Goal: Register for event/course

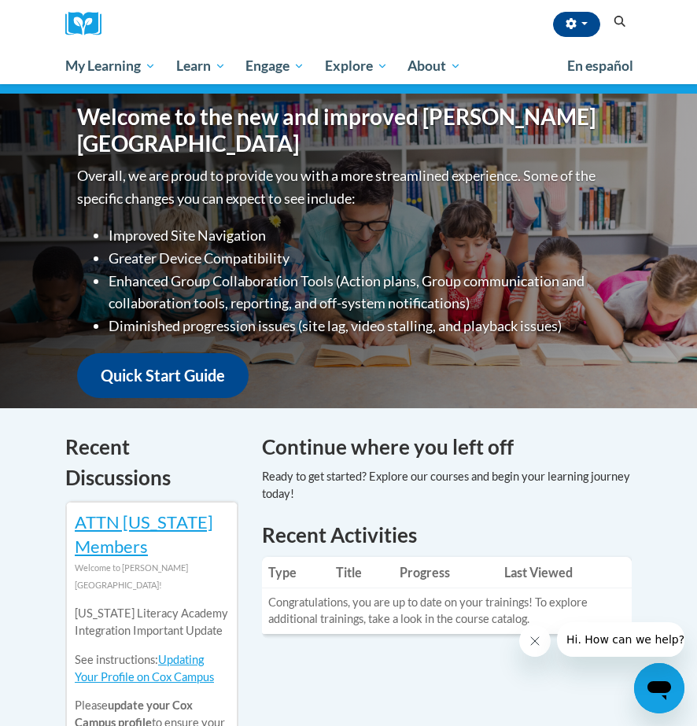
scroll to position [183, 0]
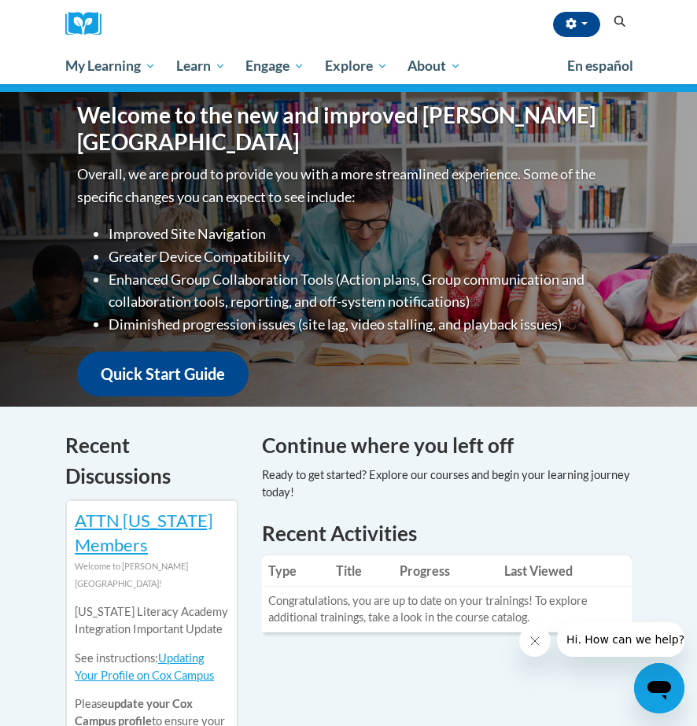
click at [623, 21] on icon "Search" at bounding box center [620, 22] width 14 height 12
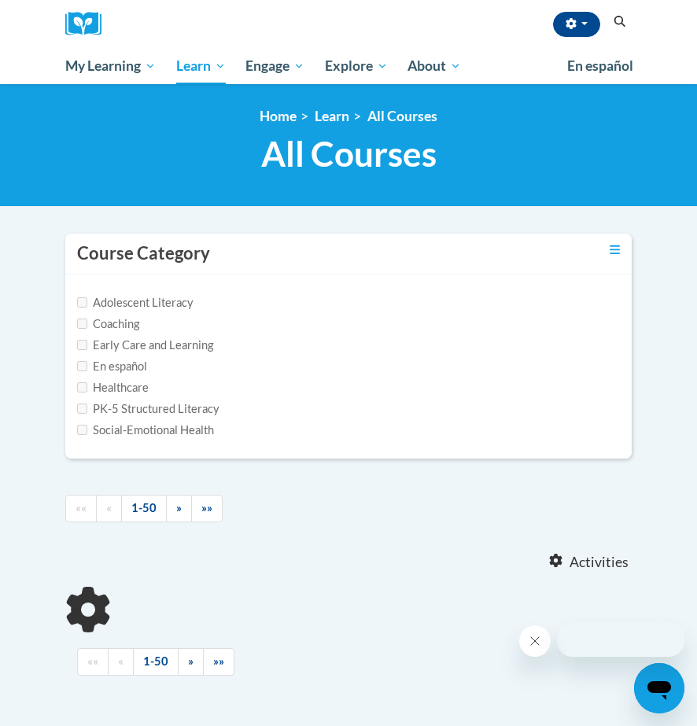
click at [623, 21] on icon "Search" at bounding box center [620, 22] width 14 height 12
click at [239, 251] on div "Course Category" at bounding box center [348, 254] width 567 height 41
click at [173, 257] on h3 "Course Category" at bounding box center [143, 254] width 133 height 24
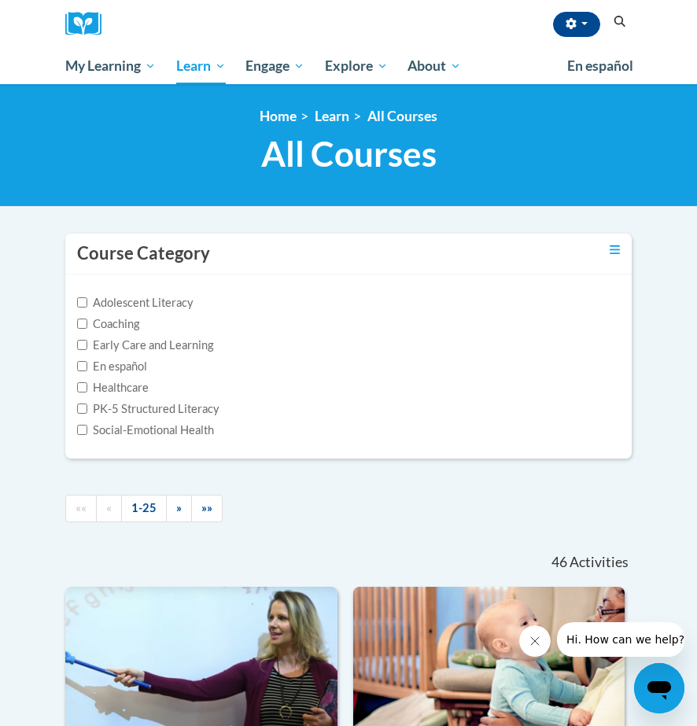
click at [174, 257] on h3 "Course Category" at bounding box center [143, 254] width 133 height 24
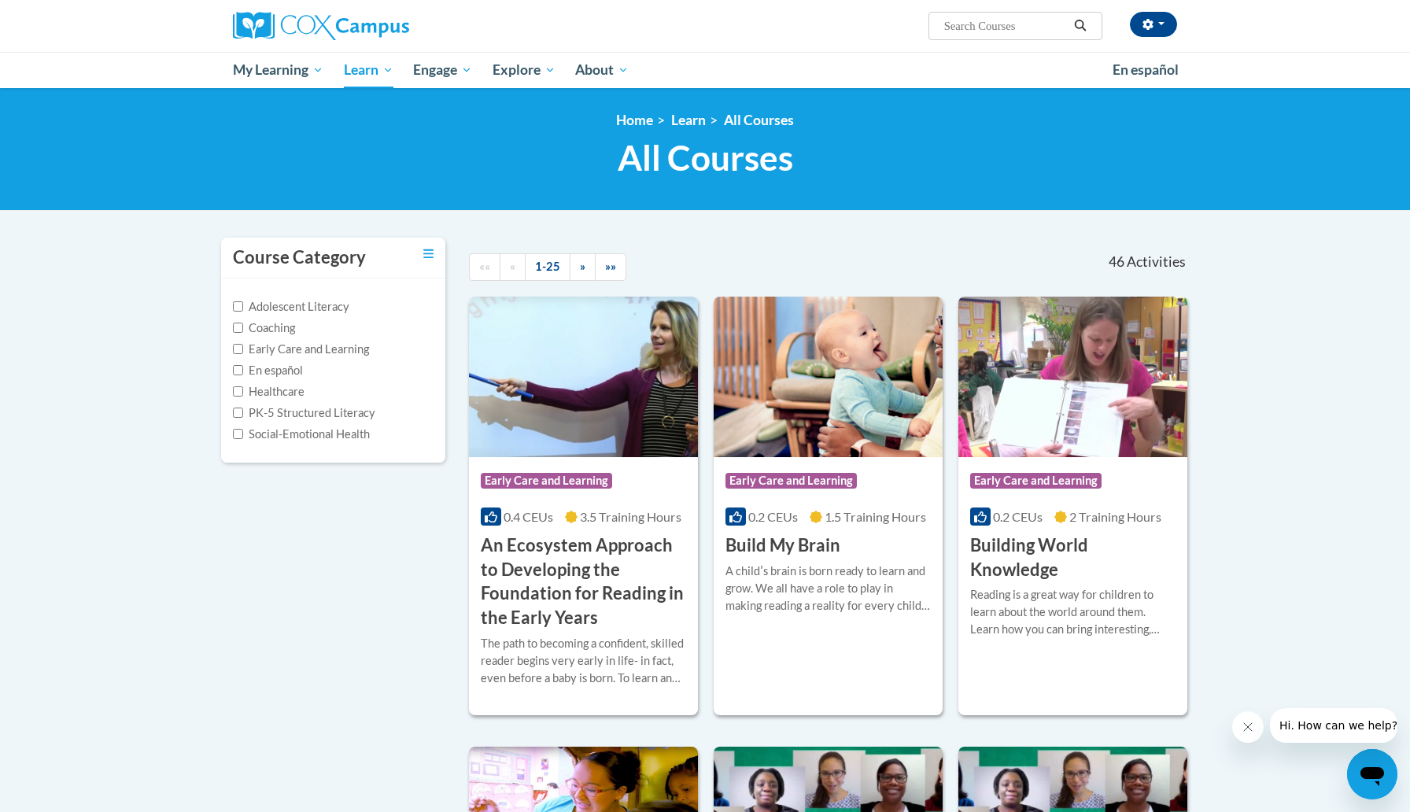
click at [696, 28] on input "Search..." at bounding box center [1006, 26] width 126 height 19
type input "[MEDICAL_DATA]"
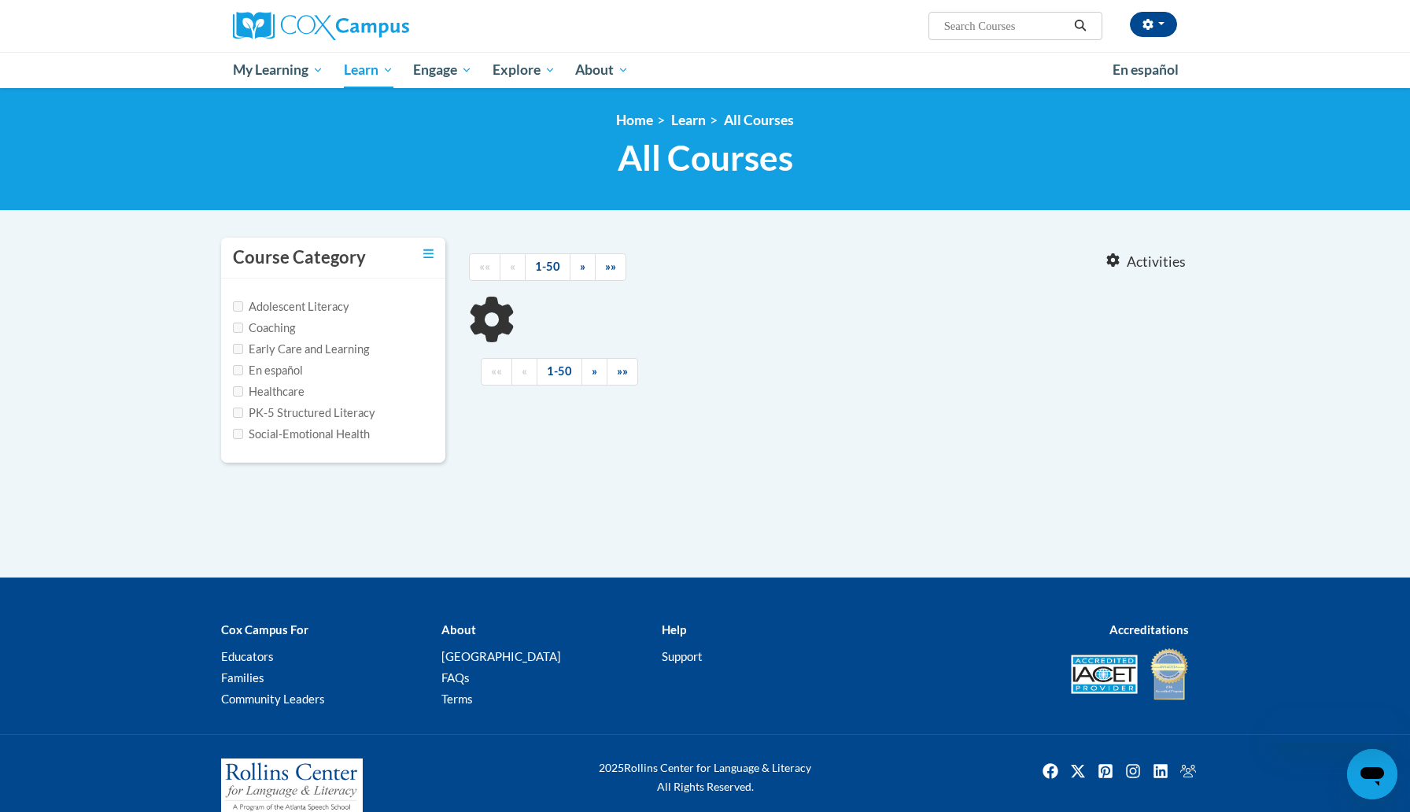
type input "dyslexia"
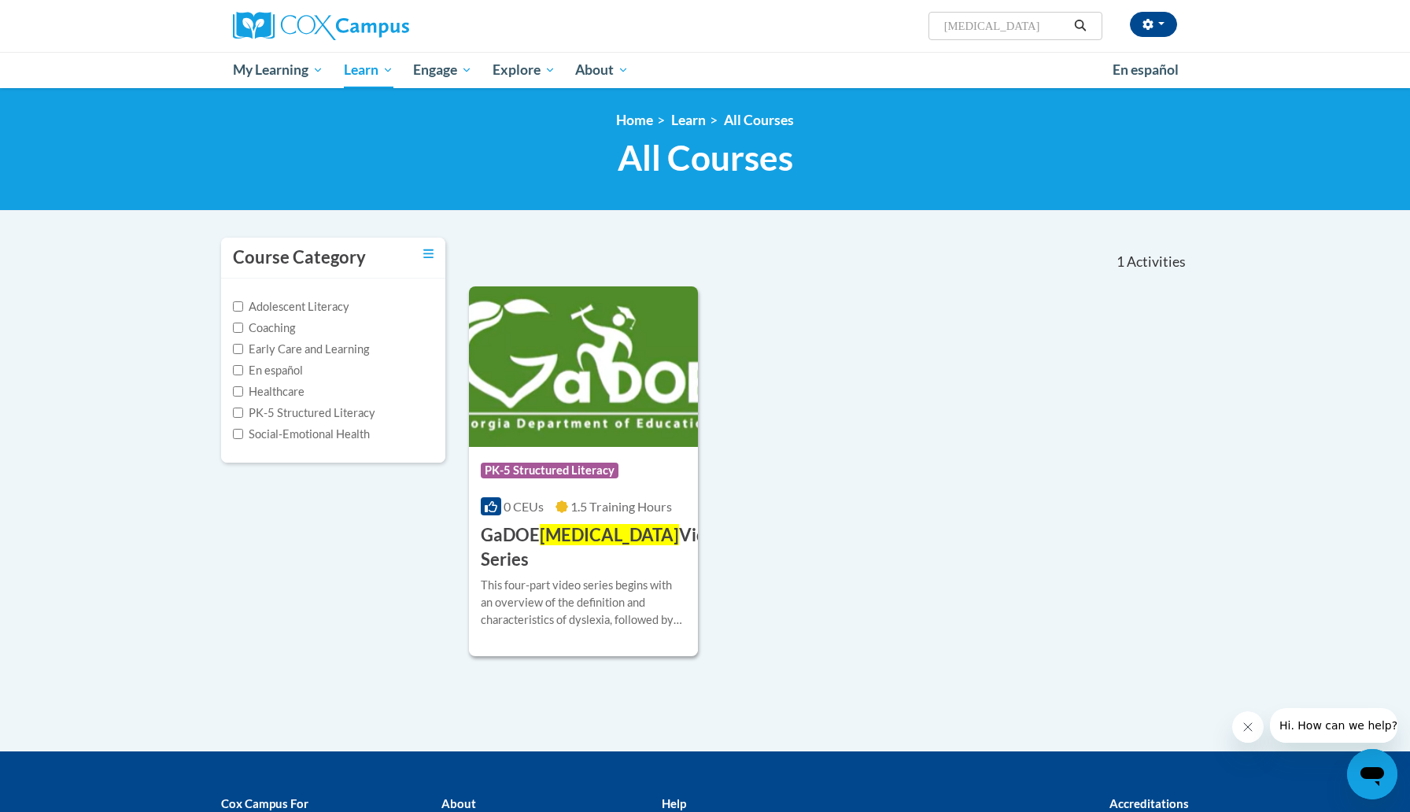
click at [1070, 22] on button "Search" at bounding box center [1081, 26] width 24 height 19
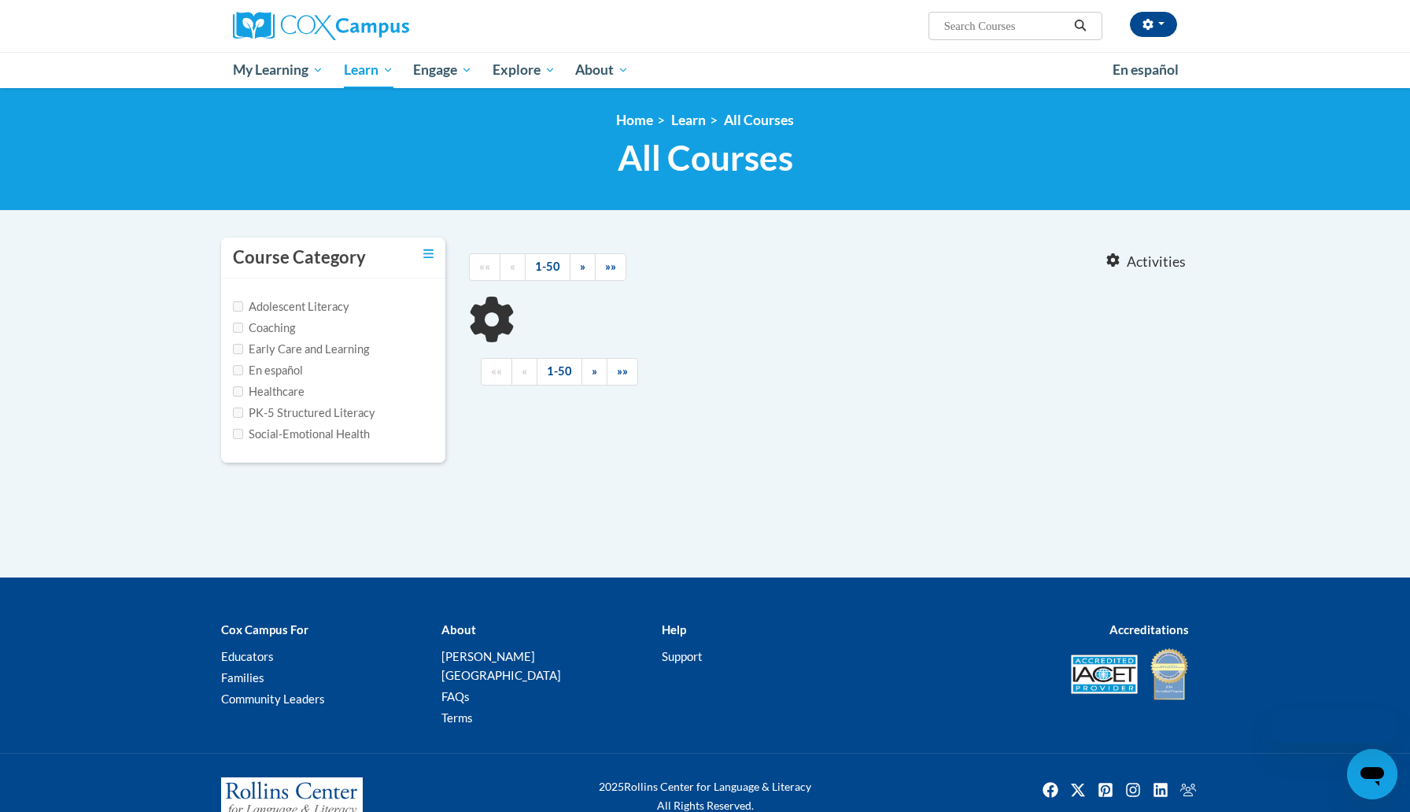
type input "dyslexia"
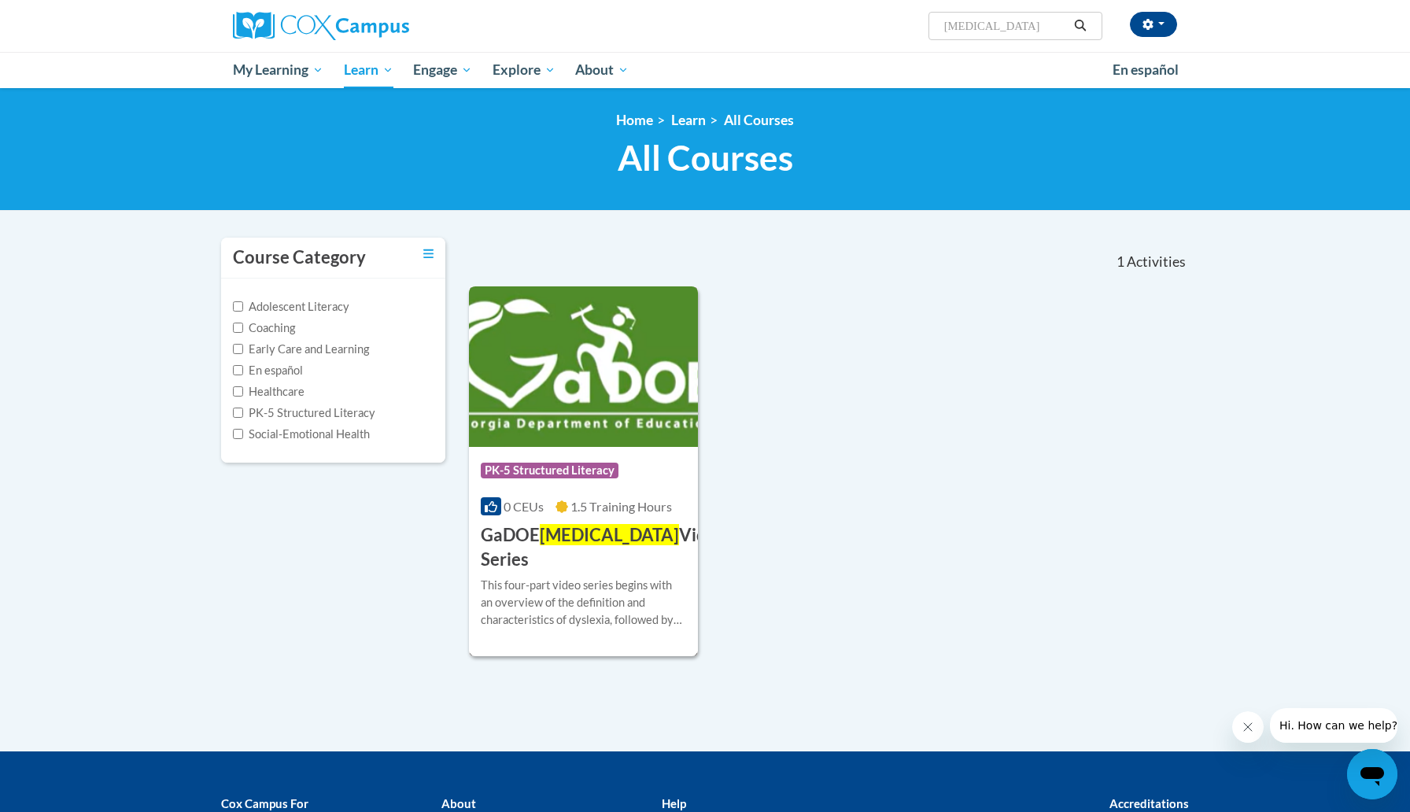
click at [609, 380] on img at bounding box center [583, 366] width 229 height 161
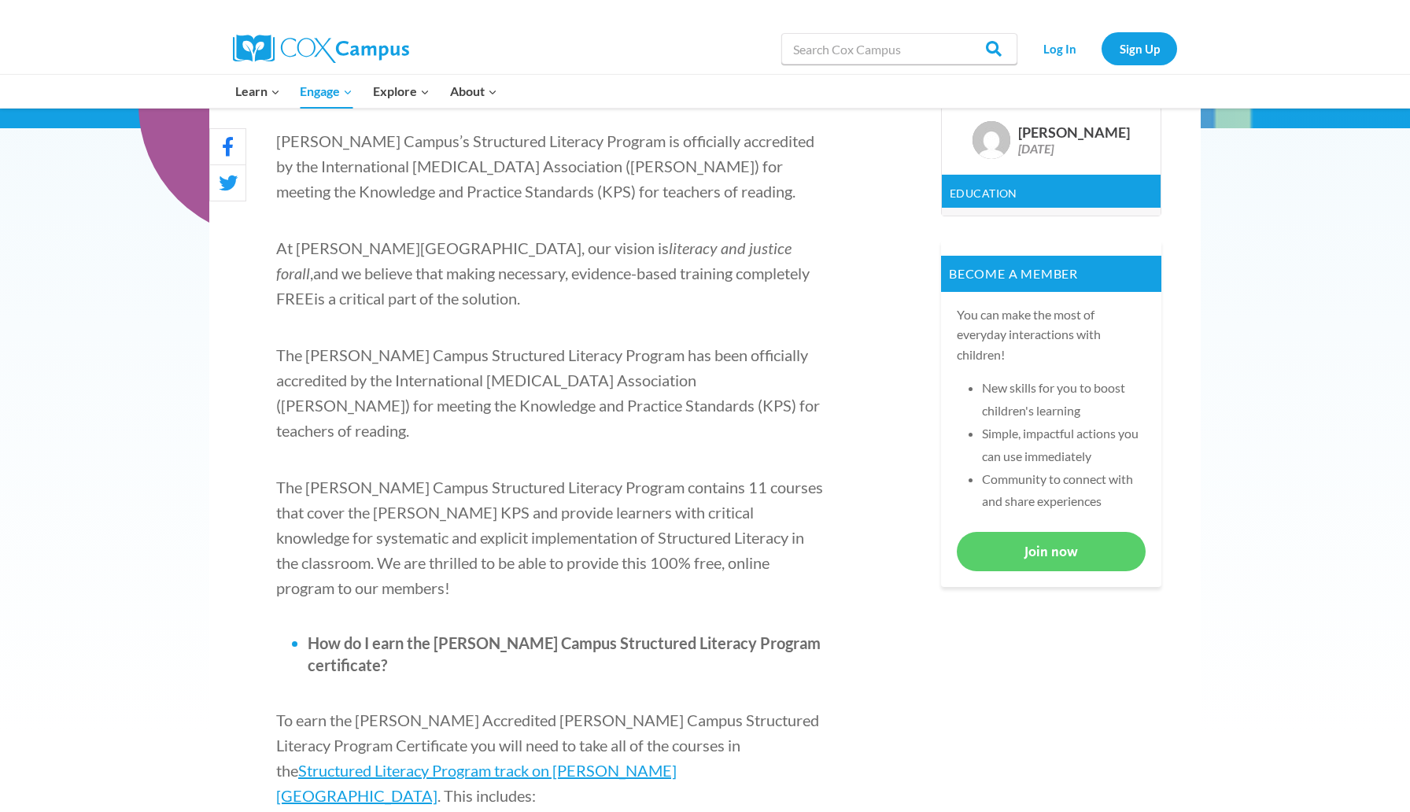
scroll to position [486, 0]
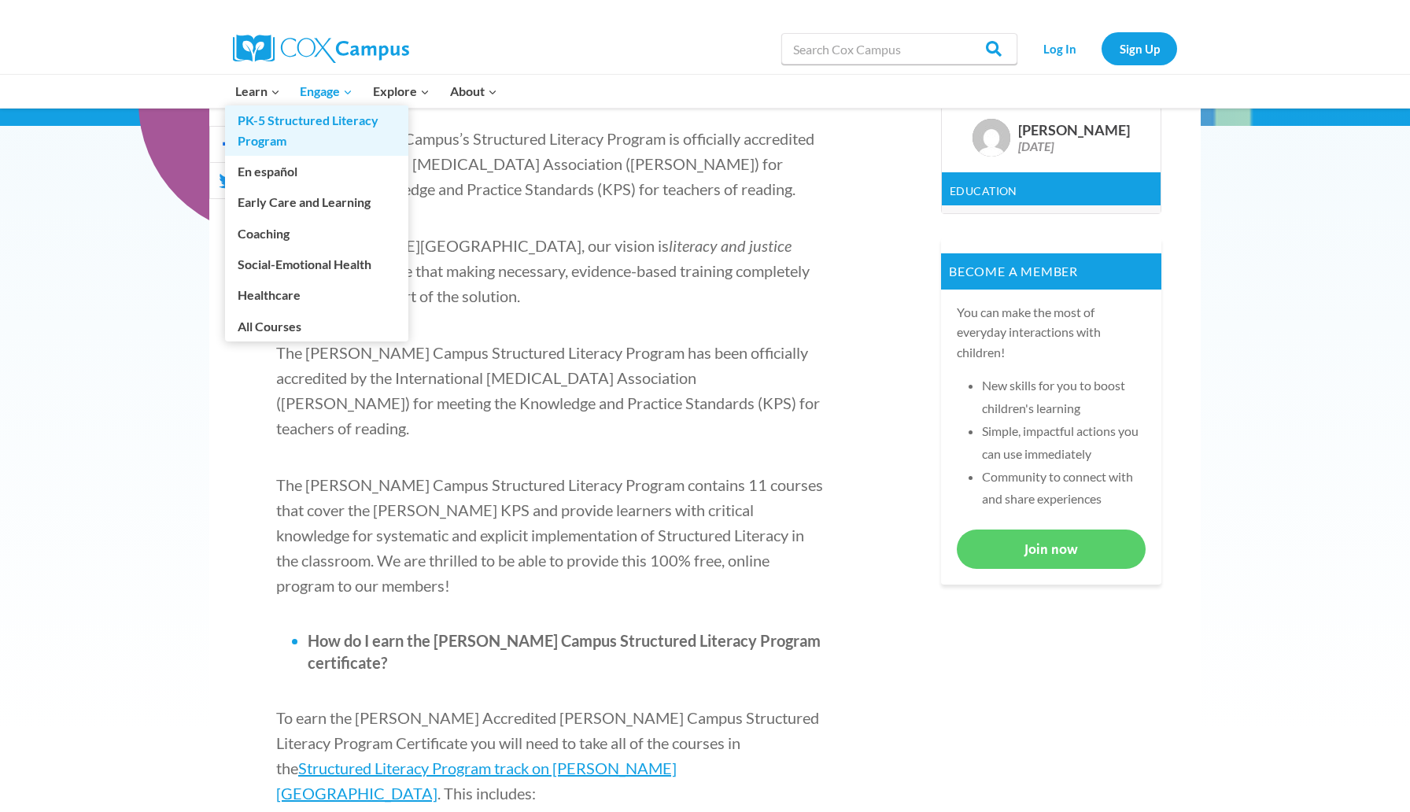
click at [267, 120] on link "PK-5 Structured Literacy Program" at bounding box center [316, 130] width 183 height 50
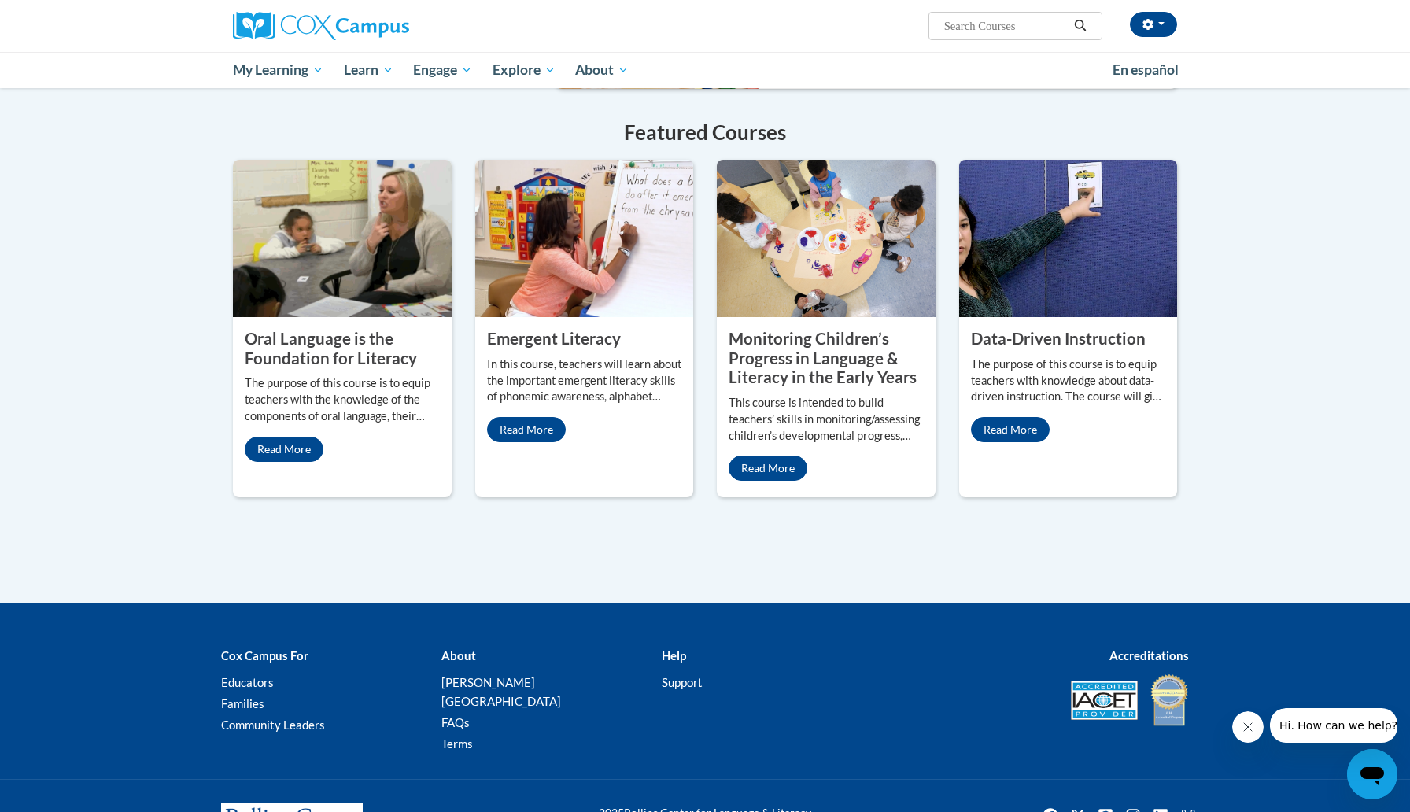
scroll to position [1248, 0]
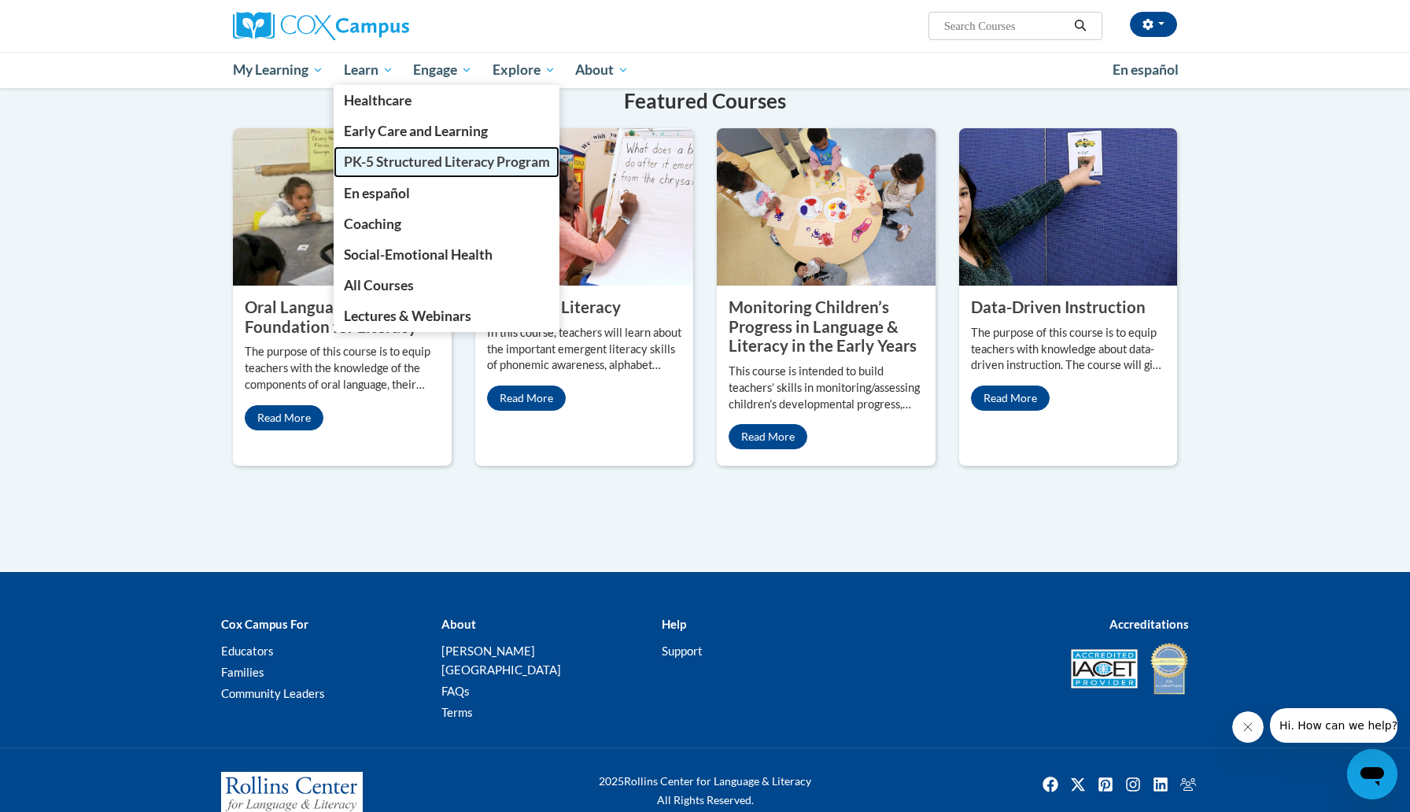
click at [398, 153] on span "PK-5 Structured Literacy Program" at bounding box center [447, 161] width 206 height 17
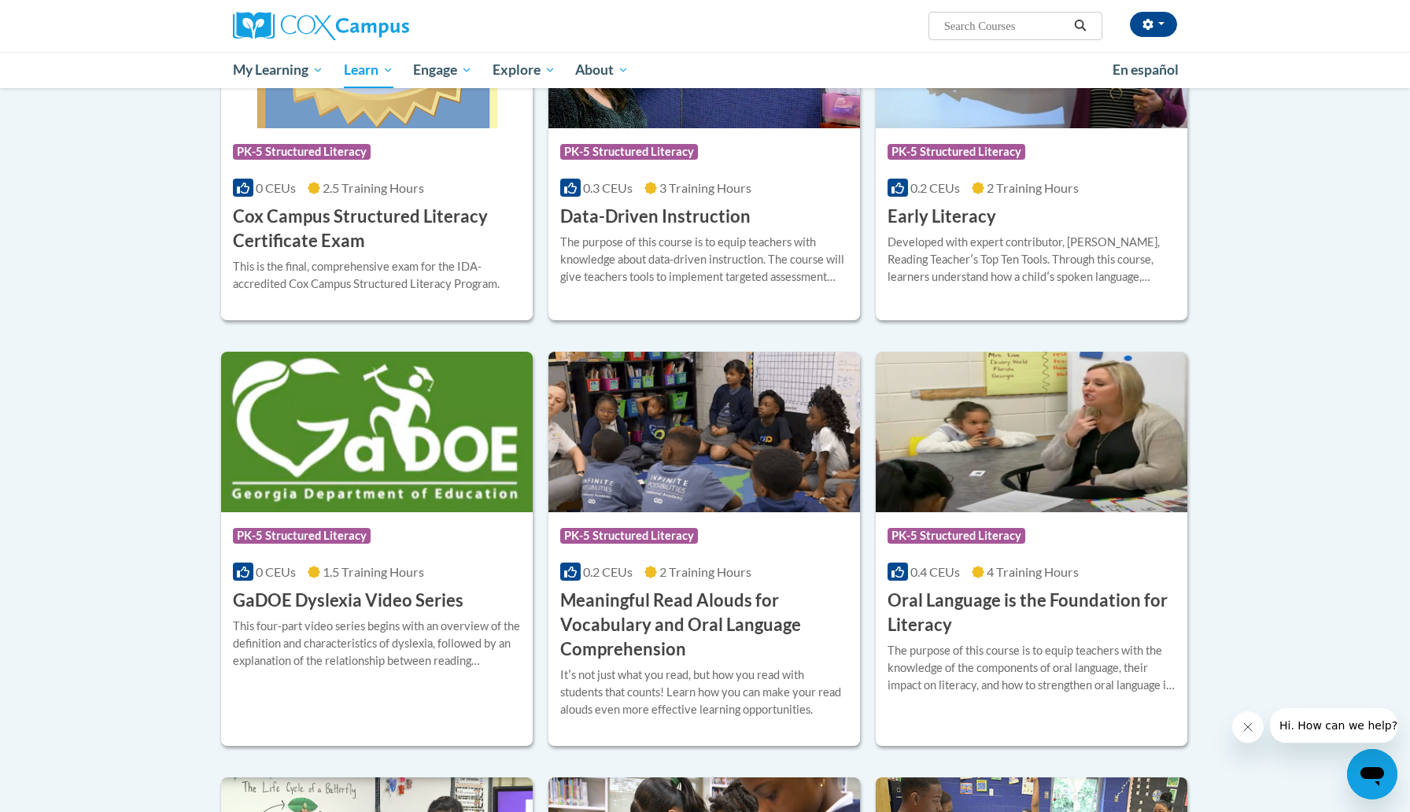
scroll to position [718, 0]
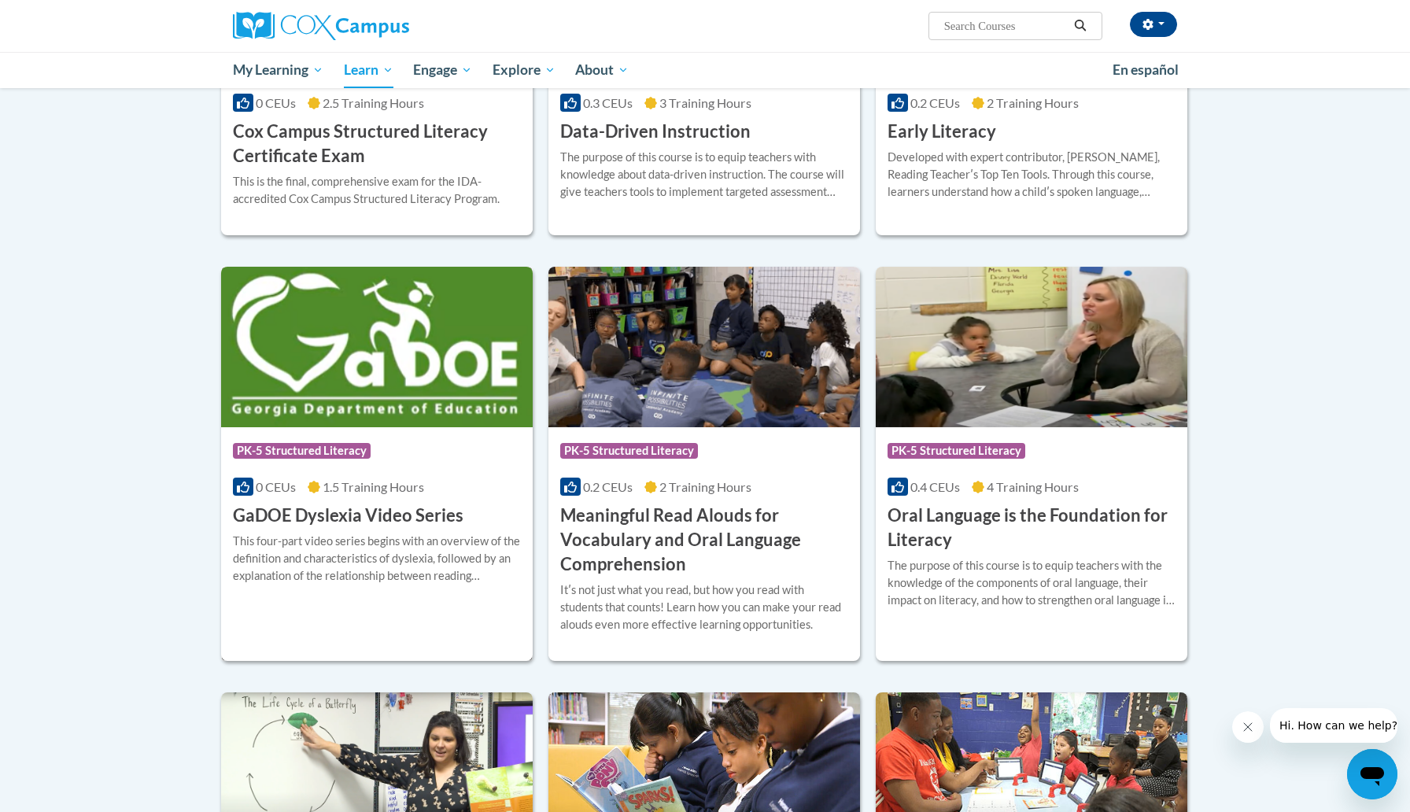
click at [328, 520] on h3 "GaDOE Dyslexia Video Series" at bounding box center [348, 516] width 231 height 24
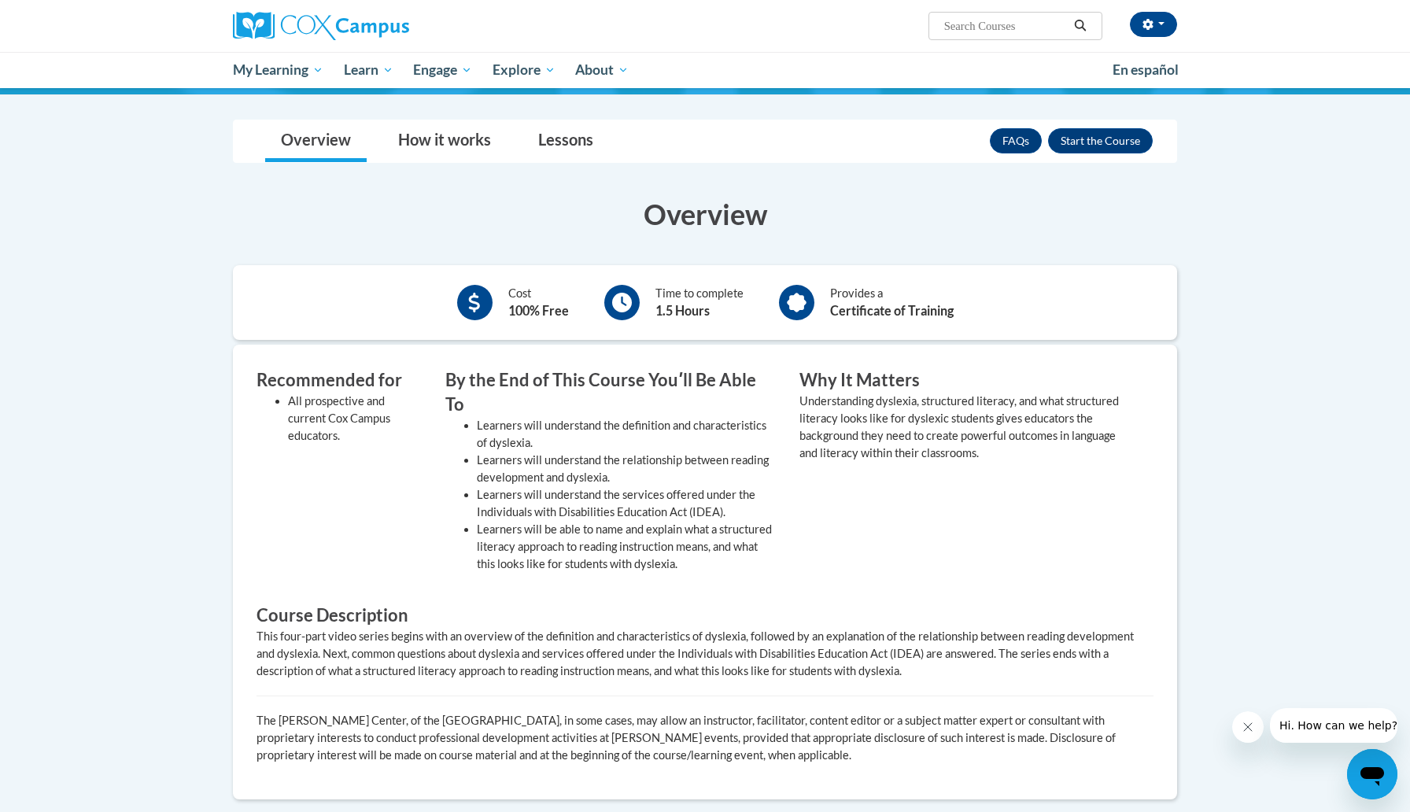
scroll to position [220, 0]
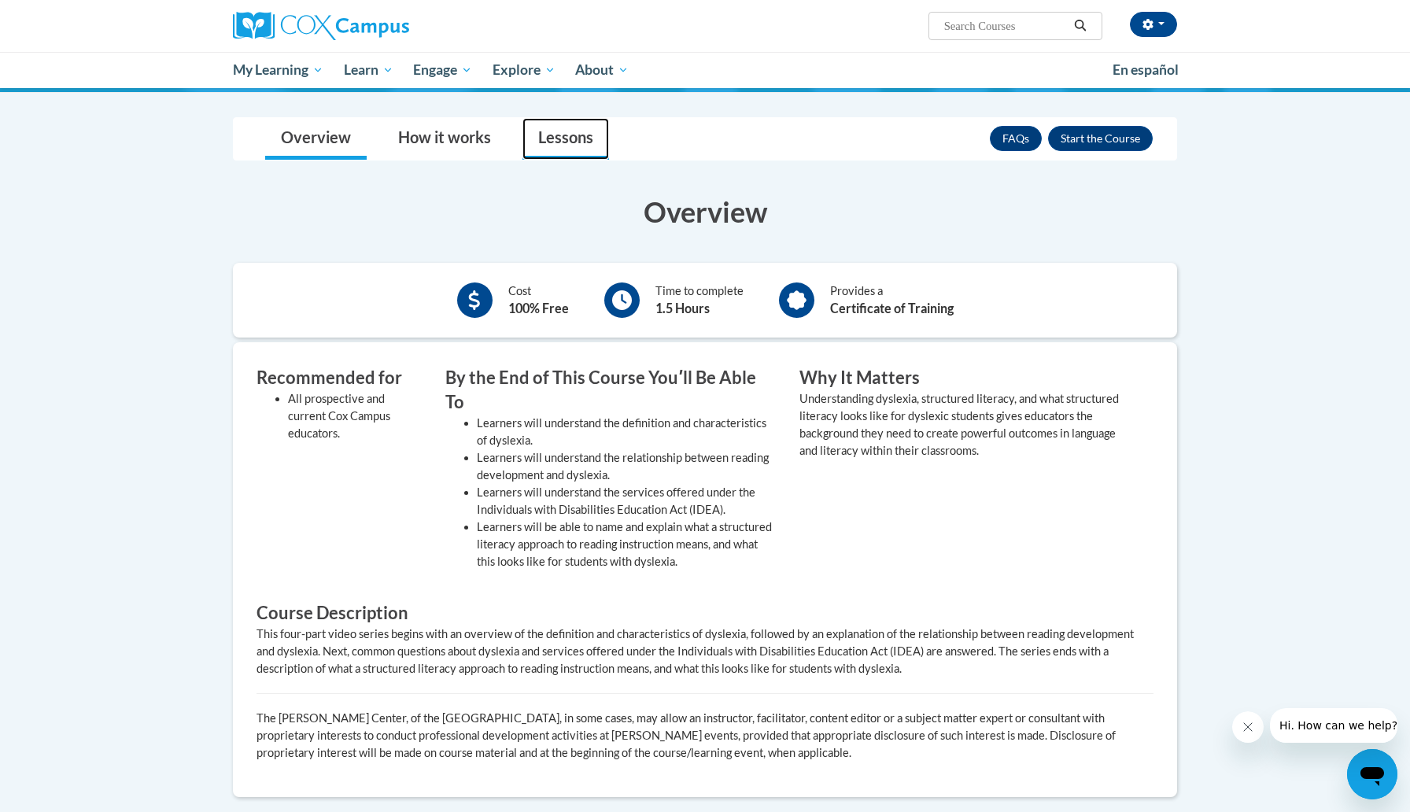
click at [571, 145] on link "Lessons" at bounding box center [566, 139] width 87 height 42
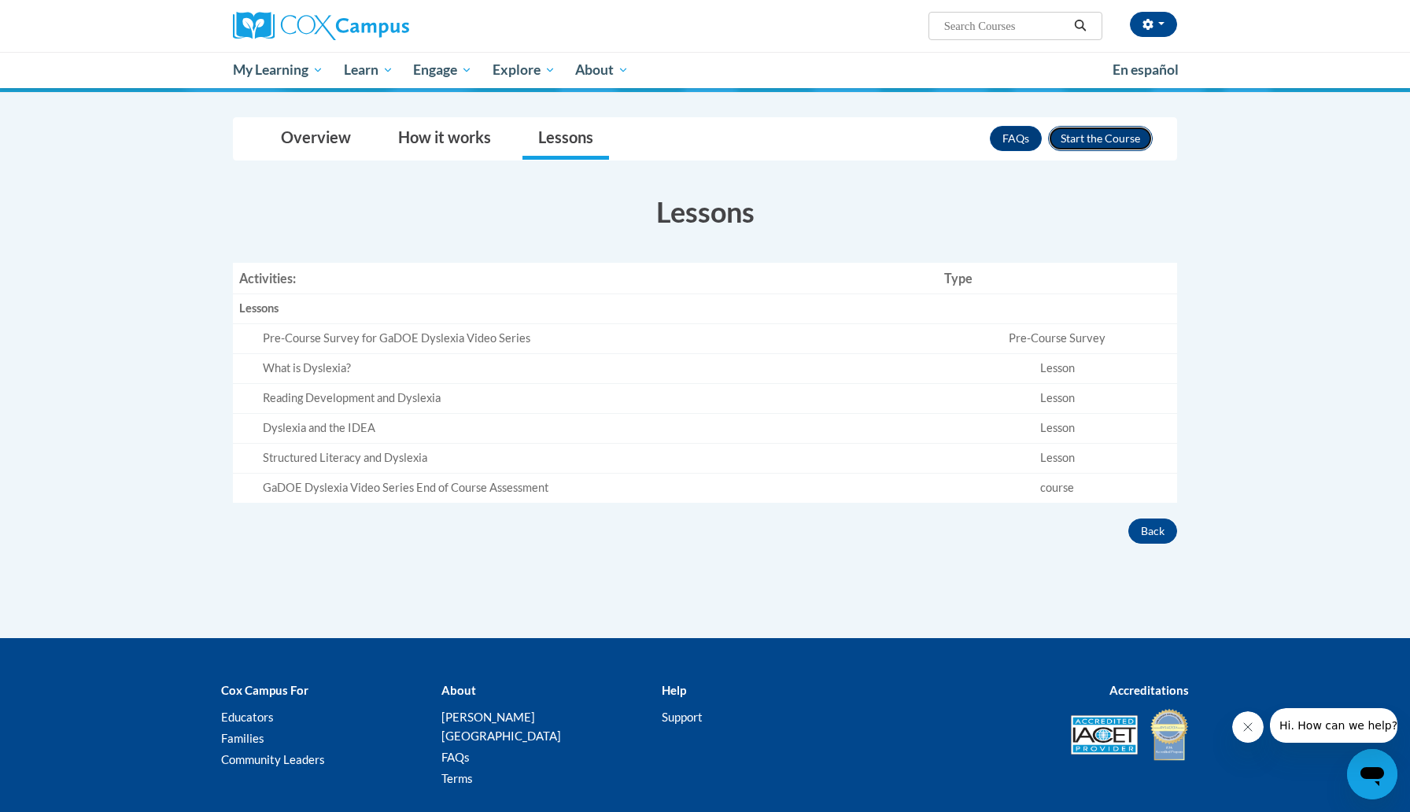
click at [1123, 149] on button "Enroll" at bounding box center [1100, 138] width 105 height 25
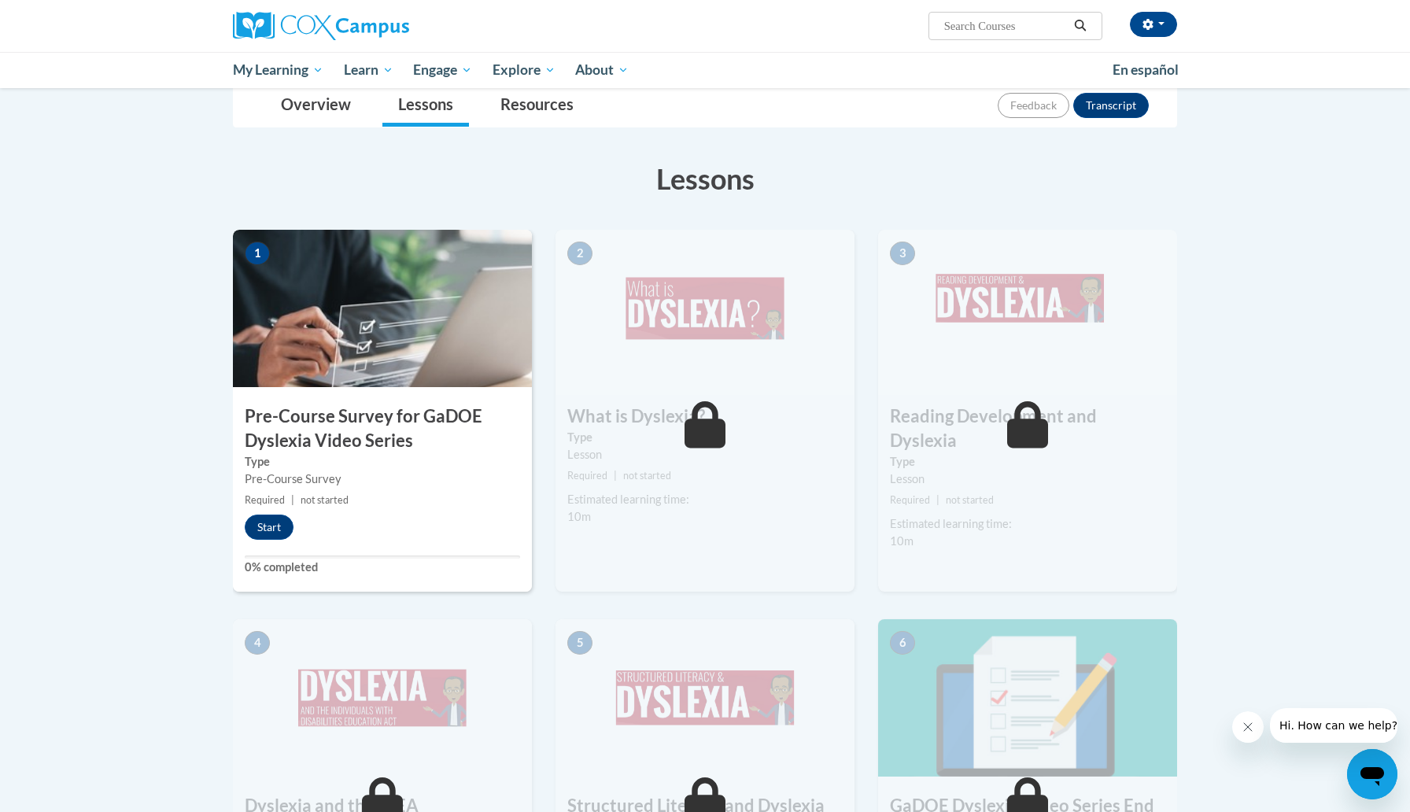
scroll to position [214, 0]
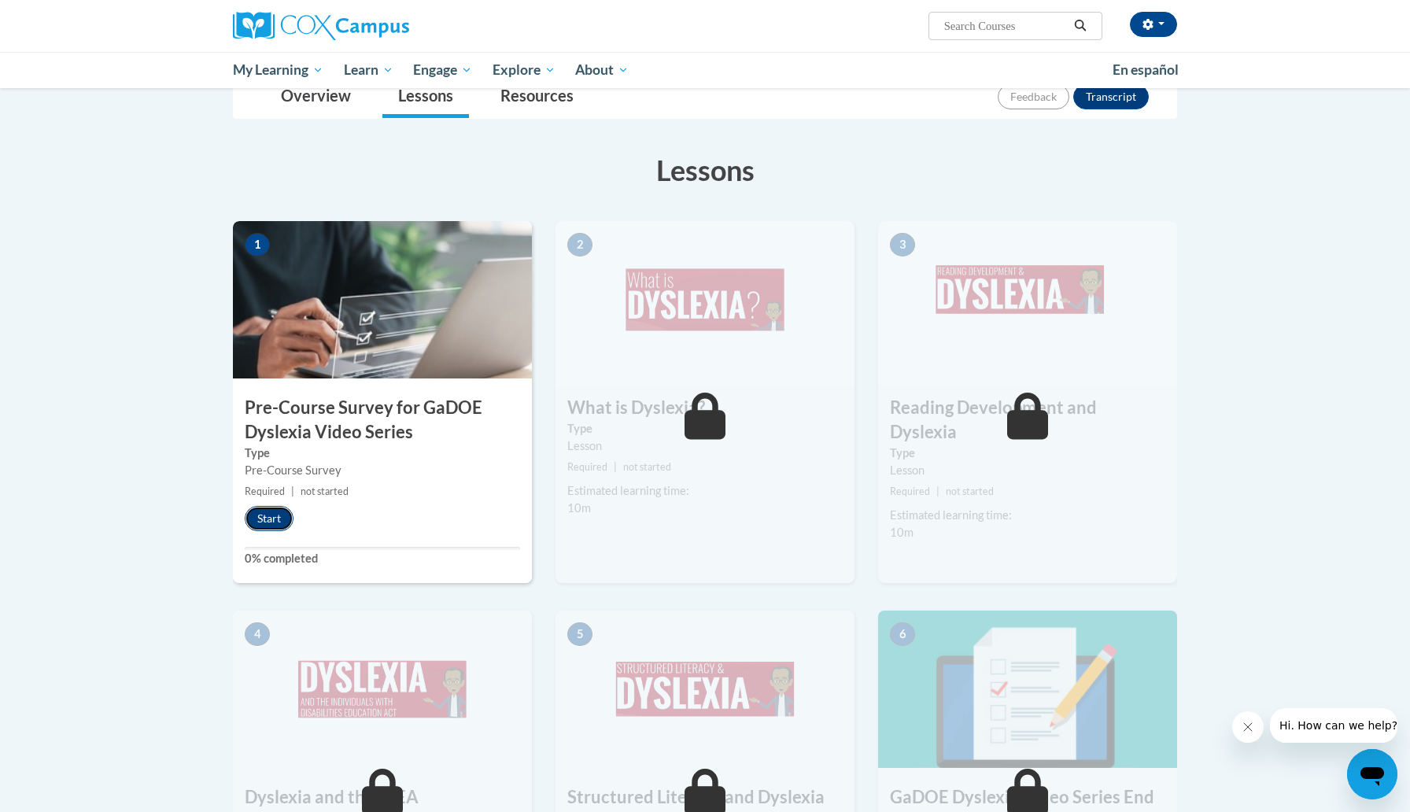
click at [279, 530] on button "Start" at bounding box center [269, 518] width 49 height 25
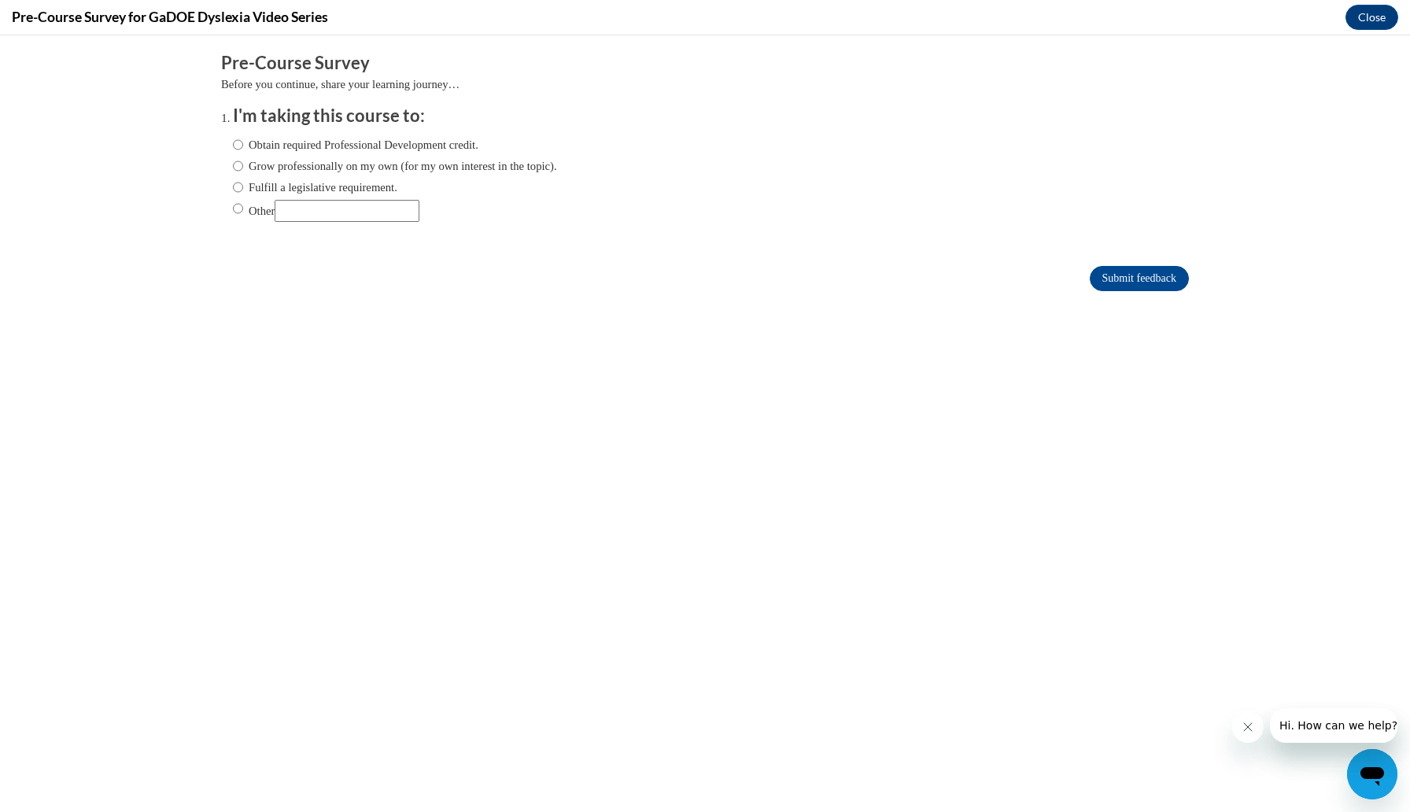
scroll to position [0, 0]
click at [242, 141] on input "Obtain required Professional Development credit." at bounding box center [238, 144] width 10 height 17
radio input "true"
click at [1108, 269] on input "Submit feedback" at bounding box center [1139, 278] width 99 height 25
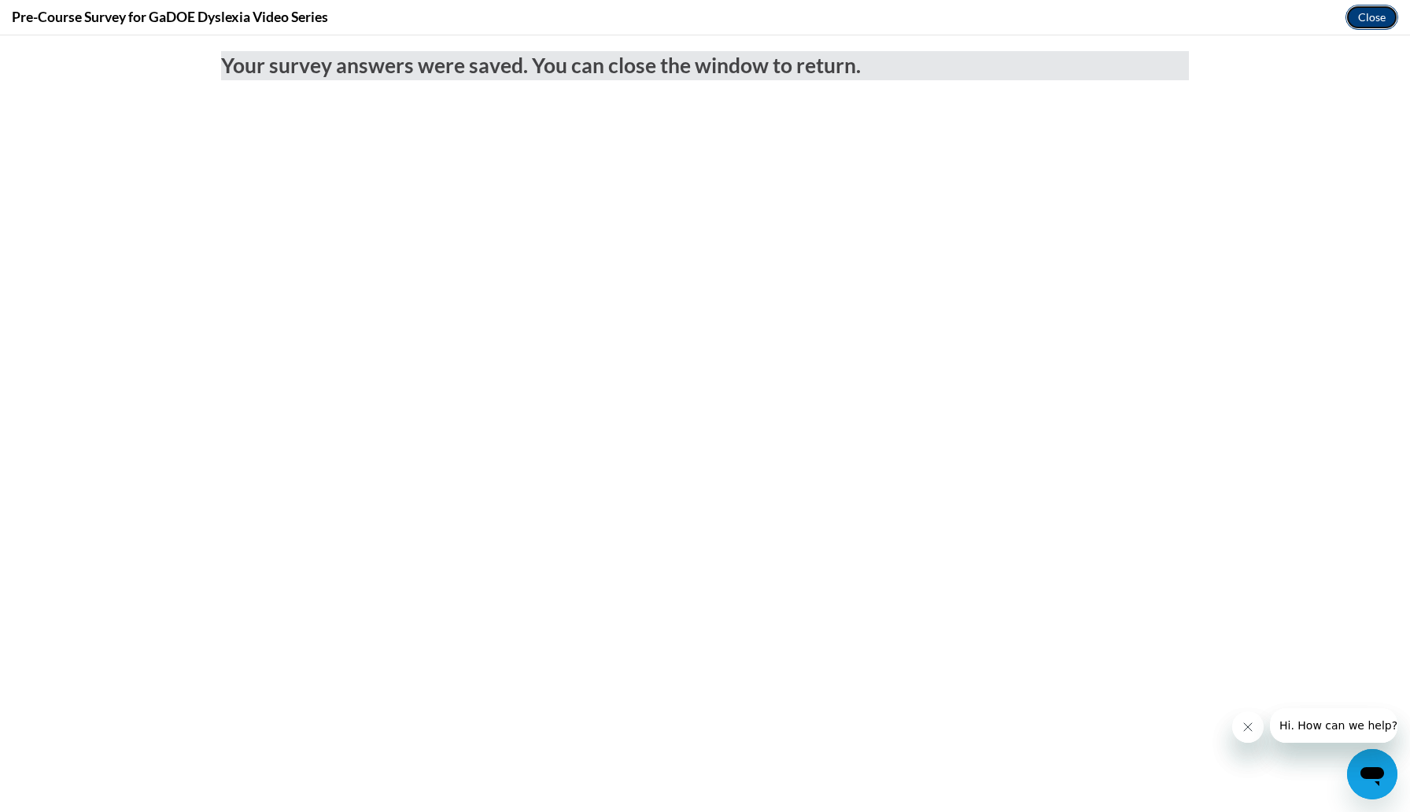
click at [1373, 15] on button "Close" at bounding box center [1372, 17] width 53 height 25
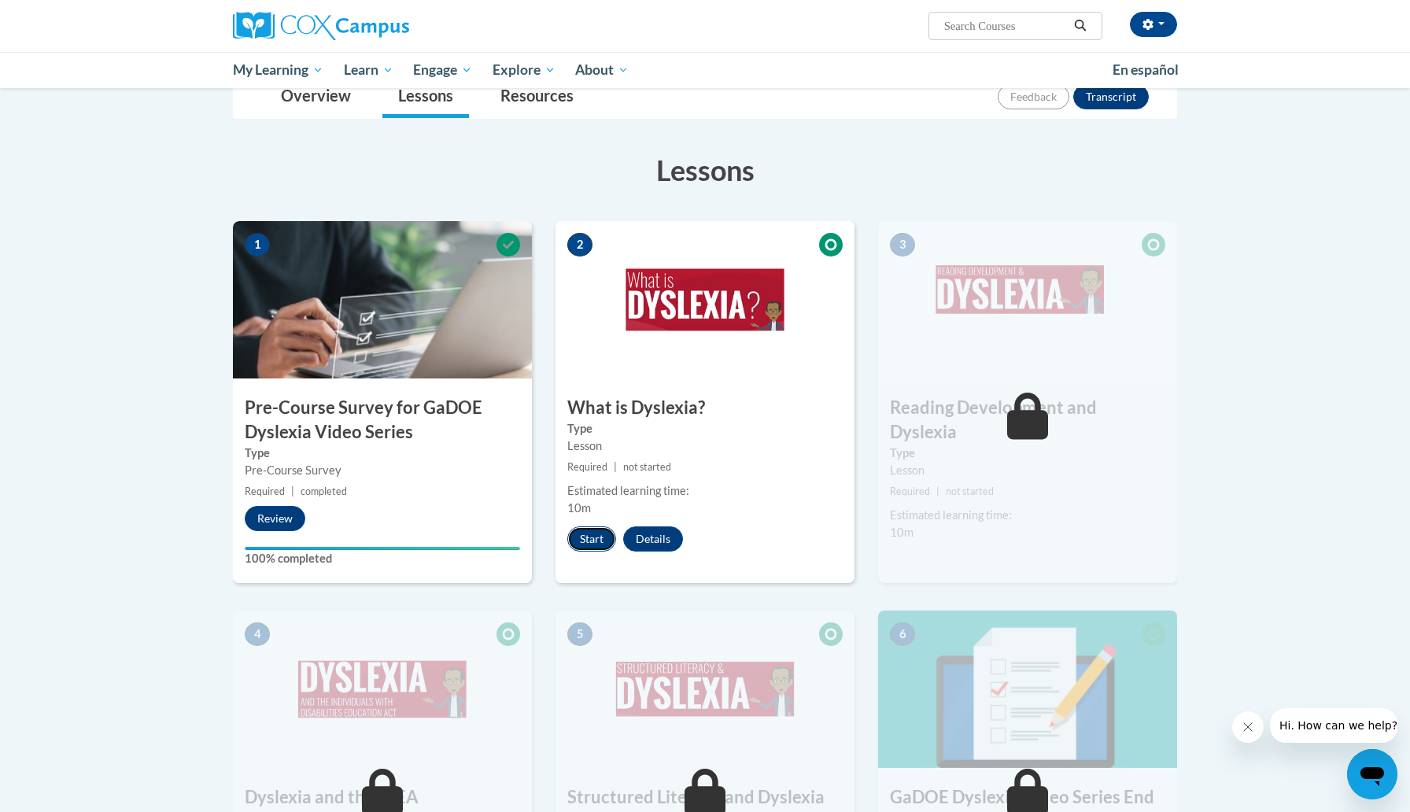
click at [593, 529] on button "Start" at bounding box center [591, 538] width 49 height 25
